Goal: Information Seeking & Learning: Learn about a topic

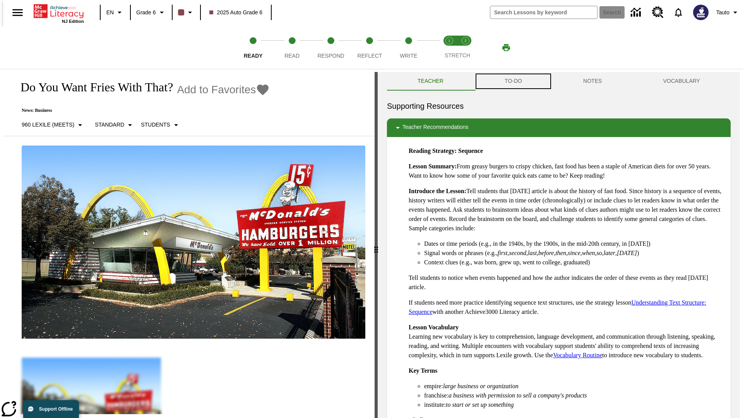
click at [512, 81] on button "TO-DO" at bounding box center [513, 81] width 79 height 19
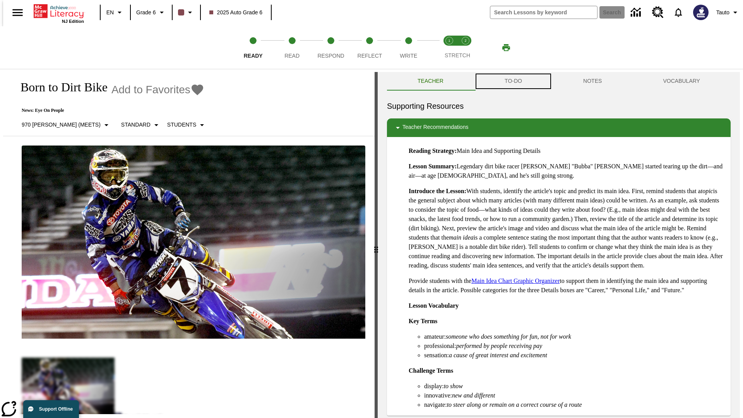
click at [512, 81] on button "TO-DO" at bounding box center [513, 81] width 79 height 19
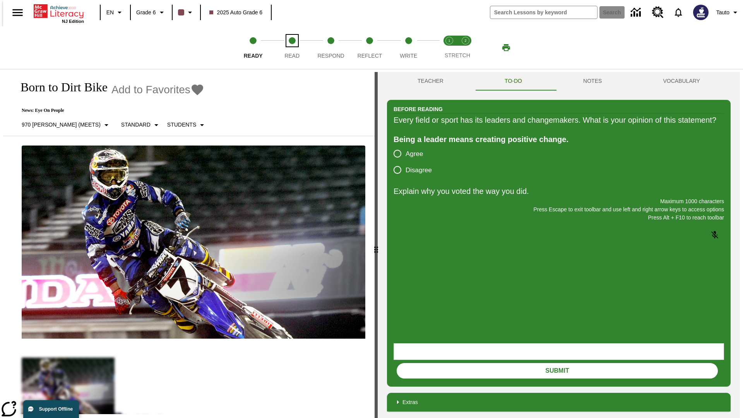
click at [292, 48] on span "Read" at bounding box center [291, 53] width 15 height 14
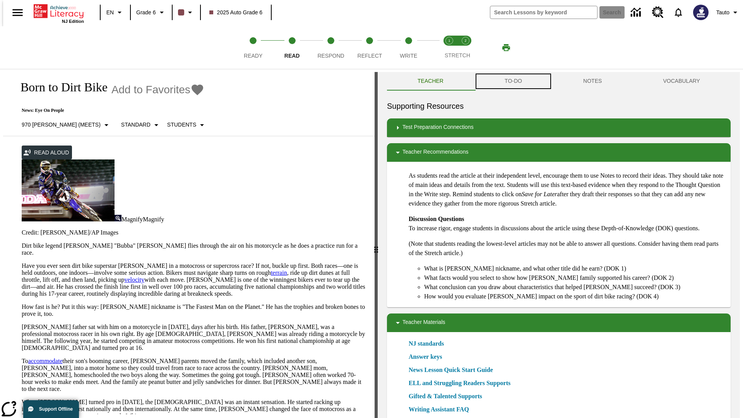
scroll to position [0, 0]
click at [512, 81] on button "TO-DO" at bounding box center [513, 81] width 79 height 19
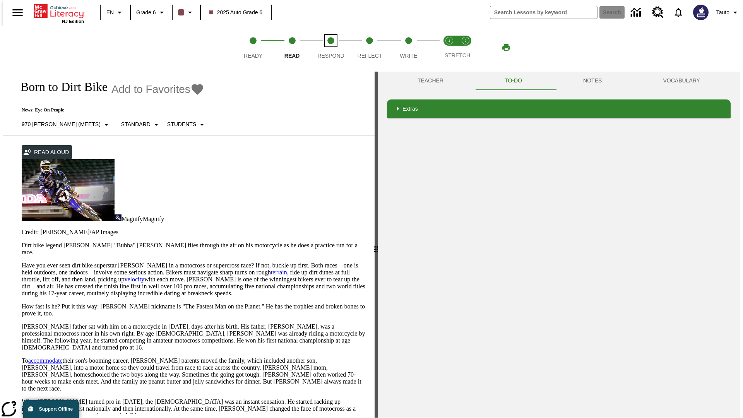
click at [331, 48] on span "Respond" at bounding box center [330, 53] width 27 height 14
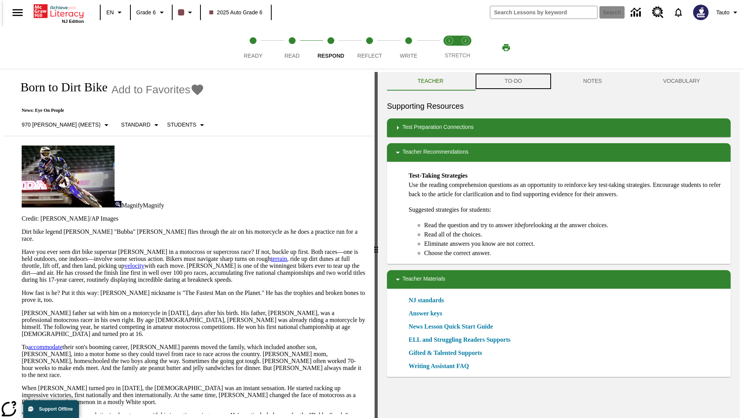
scroll to position [0, 0]
click at [512, 81] on button "TO-DO" at bounding box center [513, 81] width 79 height 19
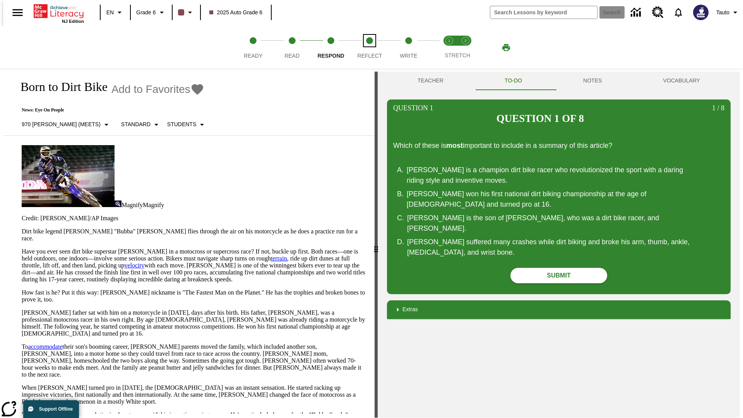
click at [369, 48] on span "Reflect" at bounding box center [369, 53] width 25 height 14
